Goal: Information Seeking & Learning: Find contact information

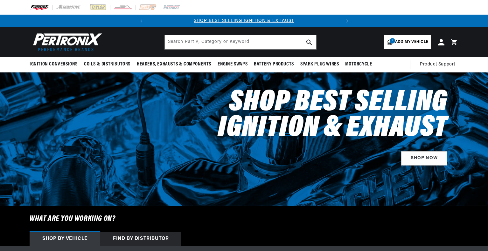
select select "1989"
select select "Ford"
select select "F-150"
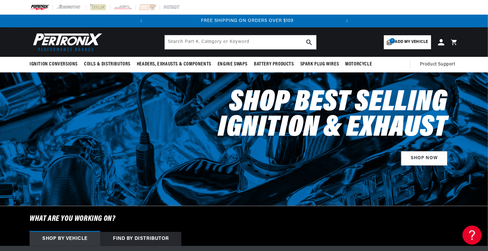
scroll to position [0, 193]
click at [404, 40] on span "Add my vehicle" at bounding box center [411, 42] width 33 height 6
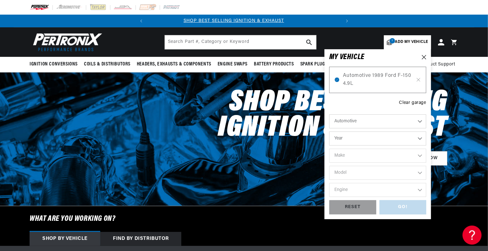
scroll to position [0, 0]
click at [421, 138] on select "Year 2026 2025 2024 2023 2022 2021 2020 2019 2018 2017 2016 2015 2014 2013 2012…" at bounding box center [377, 139] width 97 height 14
click at [420, 137] on select "Year 2026 2025 2024 2023 2022 2021 2020 2019 2018 2017 2016 2015 2014 2013 2012…" at bounding box center [377, 139] width 97 height 14
click at [419, 139] on select "Year 2026 2025 2024 2023 2022 2021 2020 2019 2018 2017 2016 2015 2014 2013 2012…" at bounding box center [377, 139] width 97 height 14
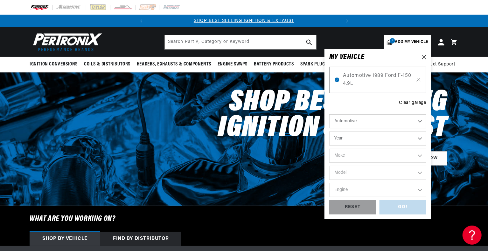
click at [419, 139] on select "Year 2026 2025 2024 2023 2022 2021 2020 2019 2018 2017 2016 2015 2014 2013 2012…" at bounding box center [377, 139] width 97 height 14
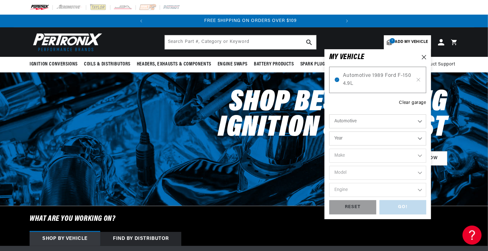
scroll to position [0, 193]
select select "2008"
click at [329, 132] on select "Year 2026 2025 2024 2023 2022 2021 2020 2019 2018 2017 2016 2015 2014 2013 2012…" at bounding box center [377, 139] width 97 height 14
click at [416, 128] on div "Automotive Agricultural Industrial Marine Motorcycle 2026 2025 2024 2023 2022 2…" at bounding box center [377, 157] width 97 height 86
click at [419, 140] on select "2026 2025 2024 2023 2022 2021 2020 2019 2018 2017 2016 2015 2014 2013 2012 2011…" at bounding box center [377, 139] width 97 height 14
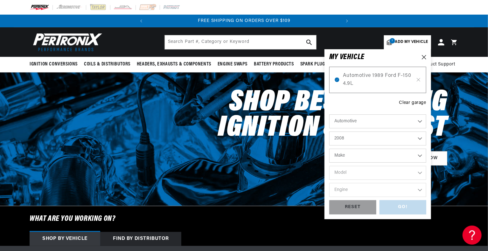
click at [419, 140] on select "2026 2025 2024 2023 2022 2021 2020 2019 2018 2017 2016 2015 2014 2013 2012 2011…" at bounding box center [377, 139] width 97 height 14
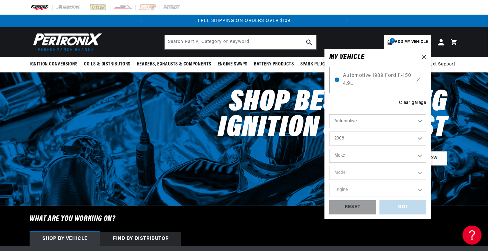
click at [419, 140] on select "2026 2025 2024 2023 2022 2021 2020 2019 2018 2017 2016 2015 2014 2013 2012 2011…" at bounding box center [377, 139] width 97 height 14
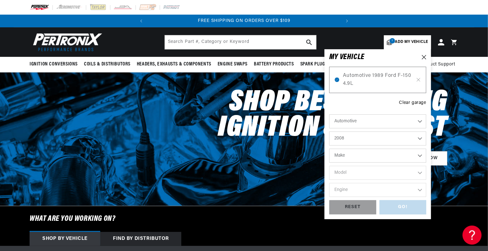
click at [419, 140] on select "2026 2025 2024 2023 2022 2021 2020 2019 2018 2017 2016 2015 2014 2013 2012 2011…" at bounding box center [377, 139] width 97 height 14
click at [350, 141] on select "2026 2025 2024 2023 2022 2021 2020 2019 2018 2017 2016 2015 2014 2013 2012 2011…" at bounding box center [377, 139] width 97 height 14
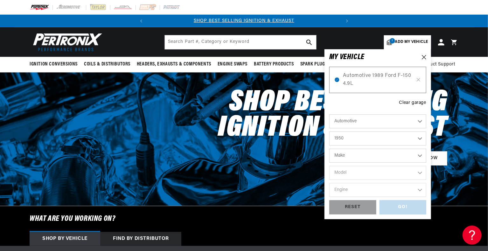
click at [329, 132] on select "2026 2025 2024 2023 2022 2021 2020 2019 2018 2017 2016 2015 2014 2013 2012 2011…" at bounding box center [377, 139] width 97 height 14
select select "1950"
click at [420, 156] on select "Make Aston Martin Austin Cadillac Chevrolet Chrysler Citroen Crosley DeSoto For…" at bounding box center [377, 156] width 97 height 14
click at [345, 157] on select "Make Aston Martin Austin Cadillac Chevrolet Chrysler Citroen Crosley DeSoto For…" at bounding box center [377, 156] width 97 height 14
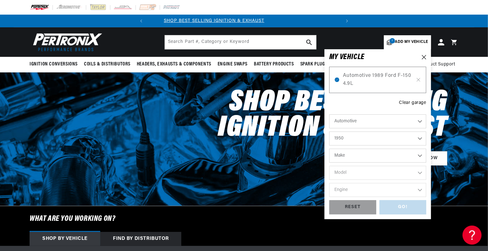
scroll to position [0, 0]
click at [420, 122] on select "Automotive Agricultural Industrial Marine Motorcycle" at bounding box center [377, 121] width 97 height 14
click at [329, 114] on select "Automotive Agricultural Industrial Marine Motorcycle" at bounding box center [377, 121] width 97 height 14
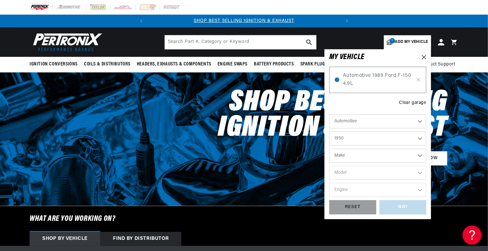
click at [418, 155] on select "Make Aston Martin Austin Cadillac Chevrolet Chrysler Citroen Crosley DeSoto For…" at bounding box center [377, 156] width 97 height 14
click at [199, 166] on div "Shop Best Selling Ignition & Exhaust SHOP NOW" at bounding box center [316, 126] width 283 height 106
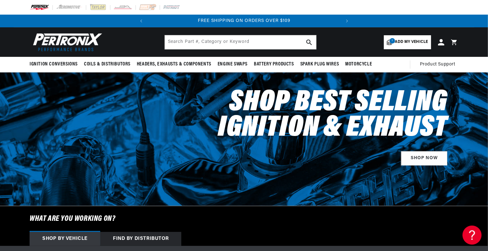
click at [200, 152] on div "Shop Best Selling Ignition & Exhaust SHOP NOW" at bounding box center [316, 126] width 283 height 106
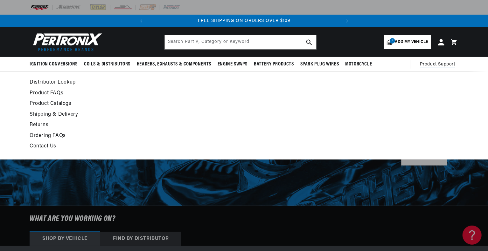
click at [445, 64] on span "Product Support" at bounding box center [437, 64] width 35 height 7
click at [429, 60] on summary "Product Support" at bounding box center [439, 64] width 38 height 15
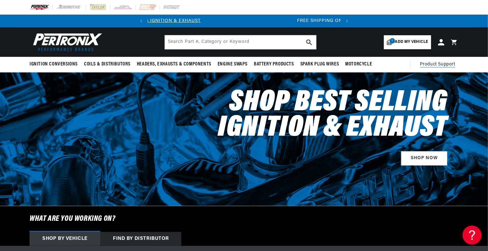
scroll to position [0, 0]
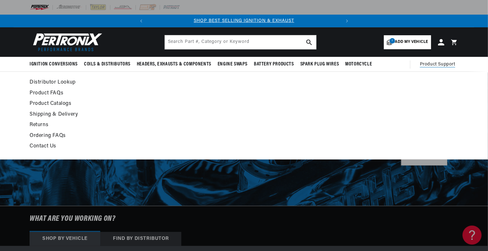
click at [432, 65] on span "Product Support" at bounding box center [437, 64] width 35 height 7
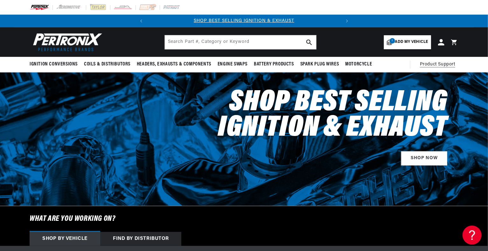
click at [432, 65] on span "Product Support" at bounding box center [437, 64] width 35 height 7
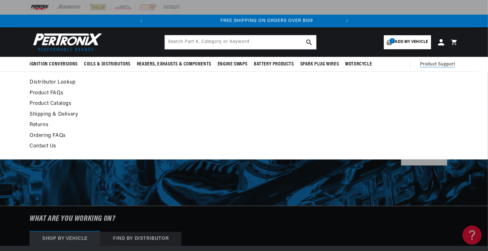
scroll to position [0, 193]
click at [42, 145] on link "Contact Us" at bounding box center [186, 146] width 313 height 9
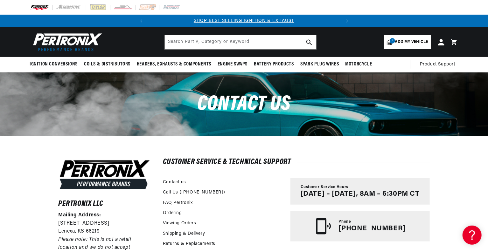
click at [474, 176] on div "Pertronix LLC Mailing Address: [STREET_ADDRESS] Please note: This is not a reta…" at bounding box center [244, 244] width 488 height 217
